Goal: Task Accomplishment & Management: Use online tool/utility

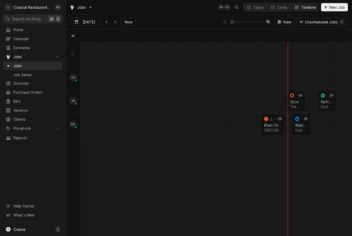
scroll to position [0, 5365]
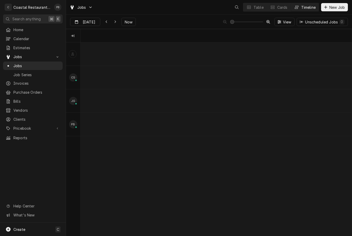
scroll to position [0, 5365]
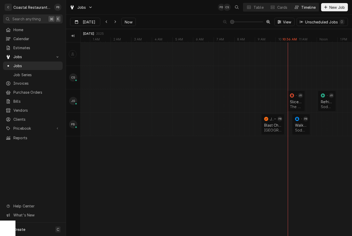
click at [129, 20] on span "Now" at bounding box center [129, 21] width 10 height 5
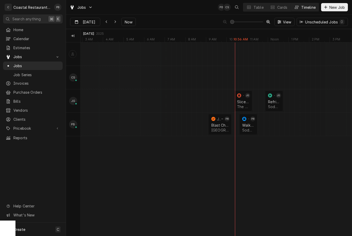
scroll to position [0, 5440]
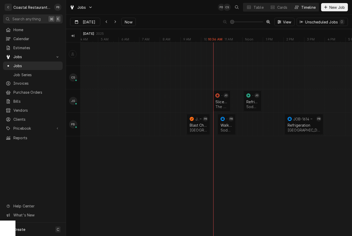
click at [229, 127] on div "Walk In Cooler" at bounding box center [226, 125] width 12 height 4
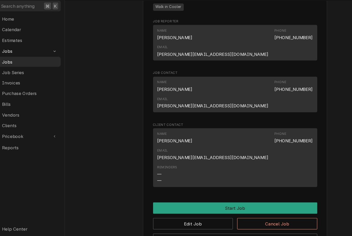
scroll to position [305, 0]
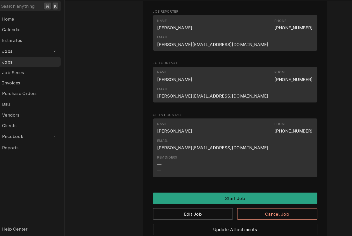
click at [219, 176] on button "Start Job" at bounding box center [209, 181] width 138 height 10
